Goal: Task Accomplishment & Management: Manage account settings

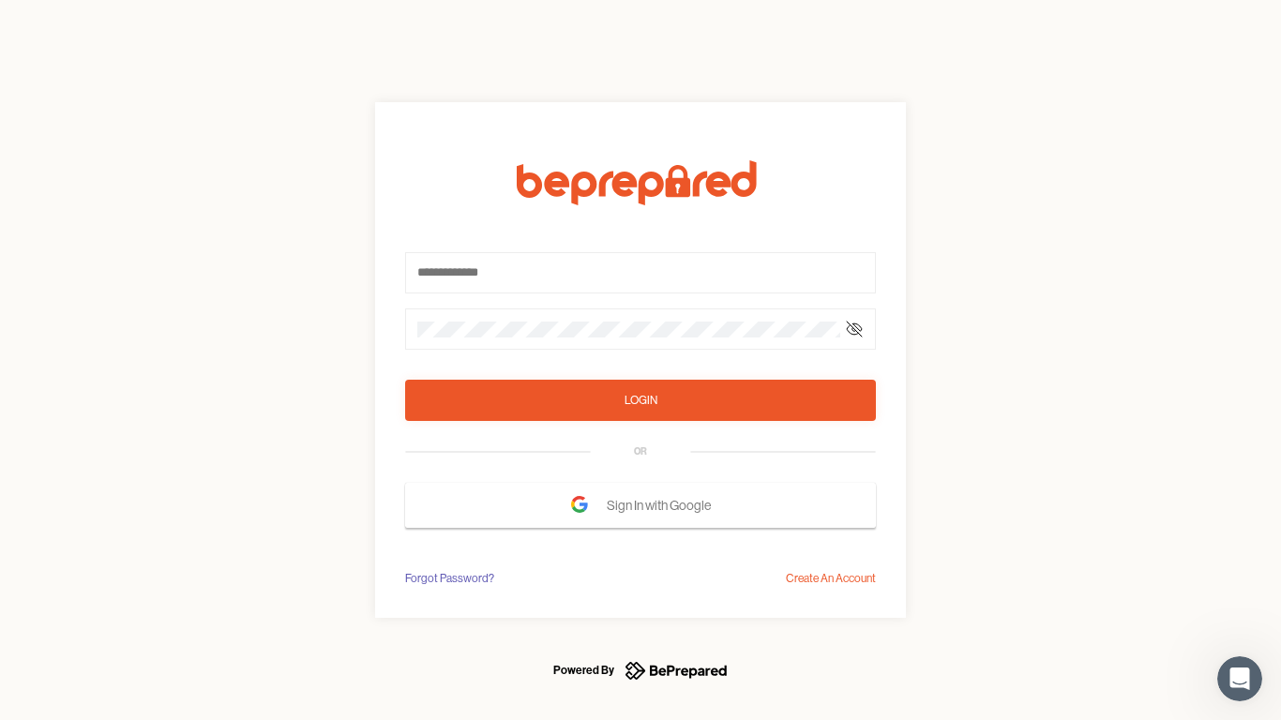
click at [640, 360] on form "Login OR Sign In with Google" at bounding box center [640, 343] width 471 height 367
click at [854, 329] on icon at bounding box center [854, 329] width 15 height 15
click at [640, 400] on div "Login" at bounding box center [640, 400] width 33 height 19
click at [640, 505] on span "Sign In with Google" at bounding box center [663, 505] width 113 height 34
click at [448, 578] on div "Forgot Password?" at bounding box center [449, 578] width 89 height 19
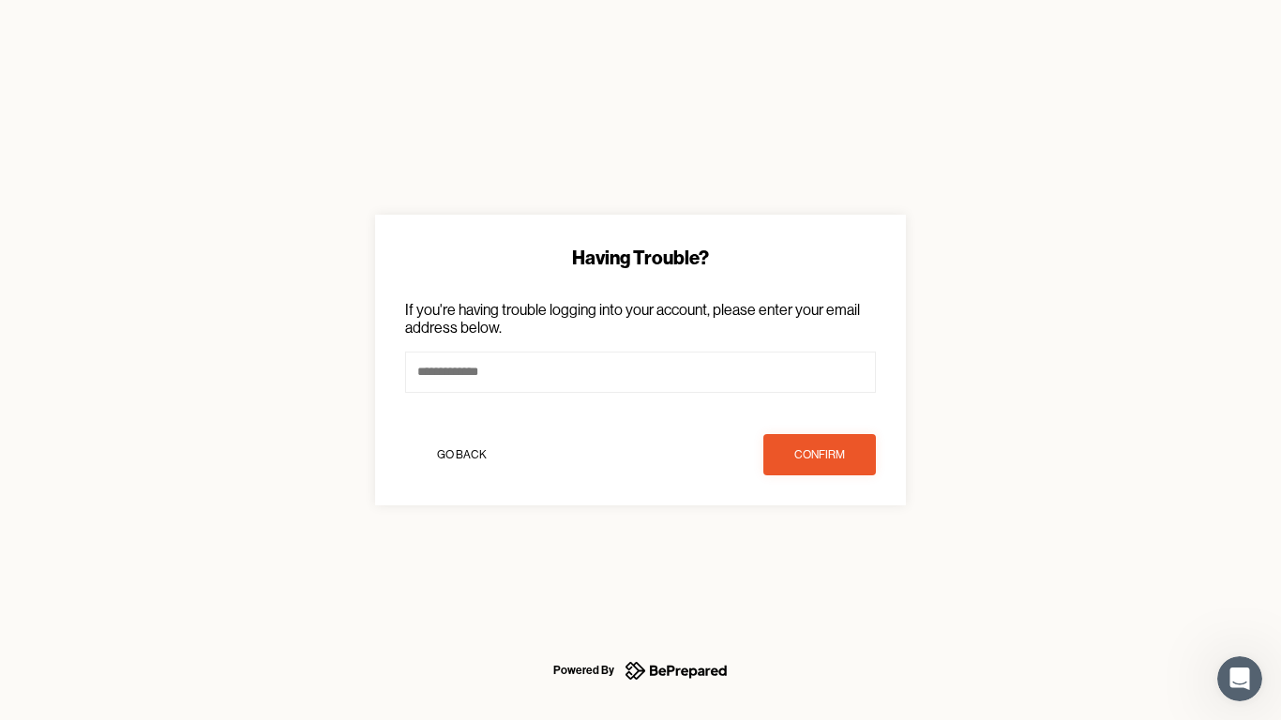
click at [831, 578] on div "Having Trouble? If you're having trouble logging into your account, please ente…" at bounding box center [640, 360] width 1281 height 720
click at [1239, 679] on icon "Open Intercom Messenger" at bounding box center [1239, 679] width 31 height 31
